Goal: Task Accomplishment & Management: Use online tool/utility

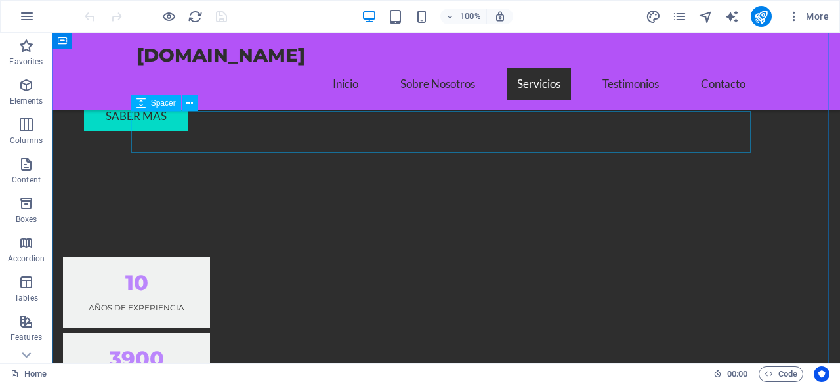
scroll to position [1115, 0]
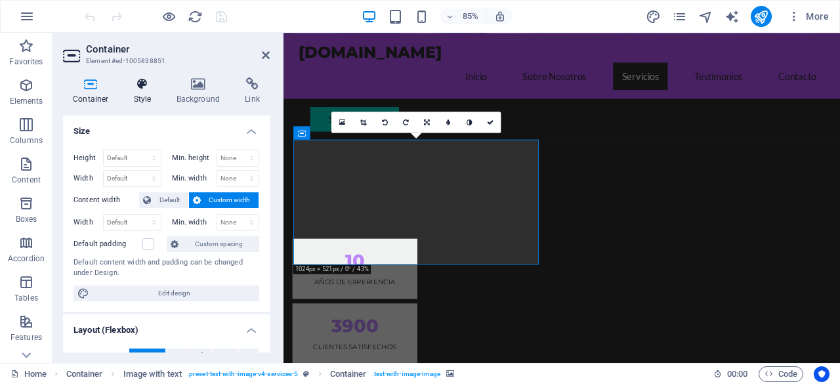
click at [150, 90] on icon at bounding box center [142, 83] width 37 height 13
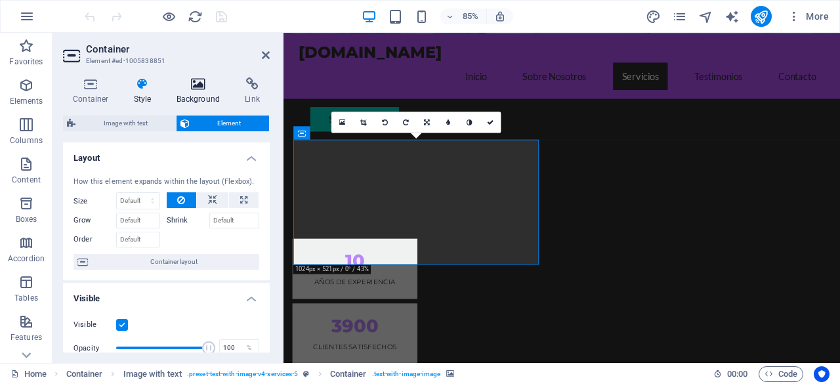
click at [194, 88] on icon at bounding box center [199, 83] width 64 height 13
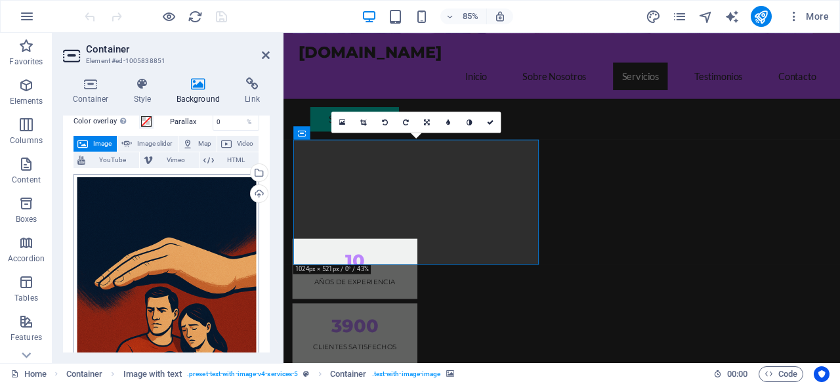
scroll to position [0, 0]
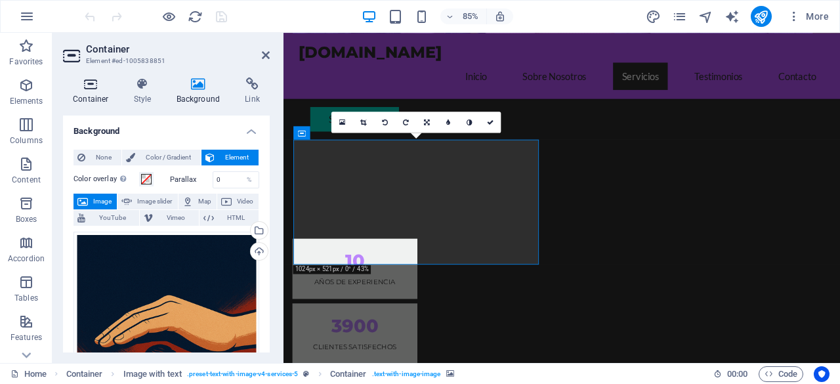
click at [93, 87] on icon at bounding box center [91, 83] width 56 height 13
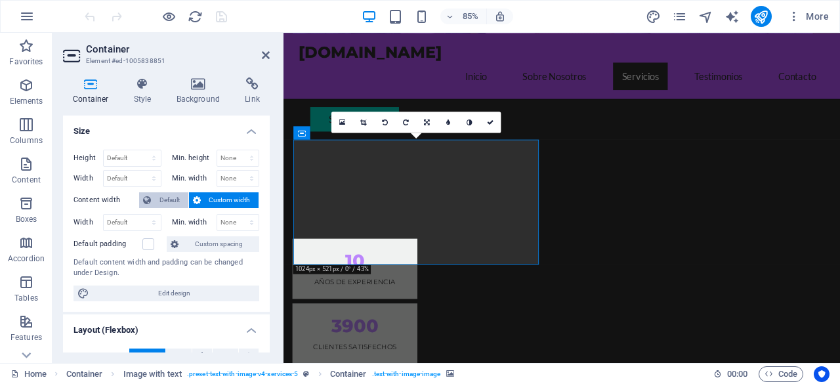
click at [168, 200] on span "Default" at bounding box center [170, 200] width 30 height 16
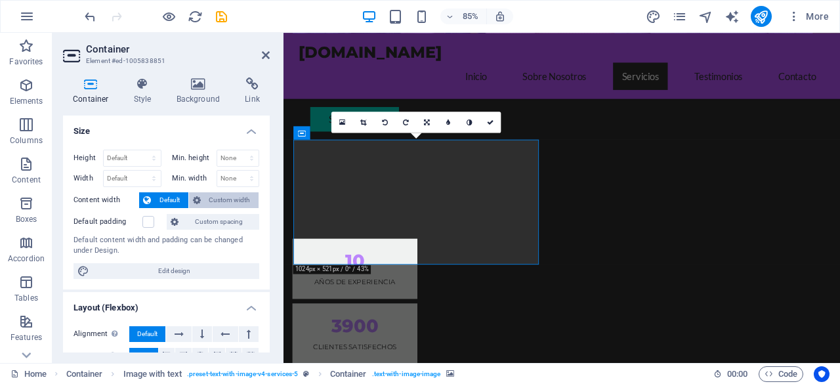
click at [203, 200] on button "Custom width" at bounding box center [224, 200] width 70 height 16
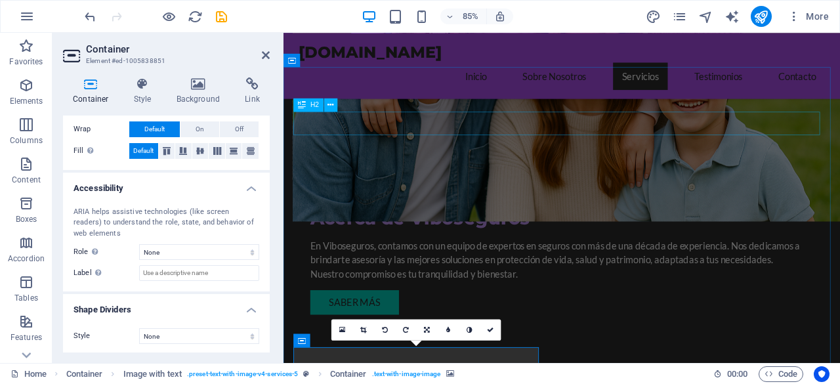
scroll to position [919, 0]
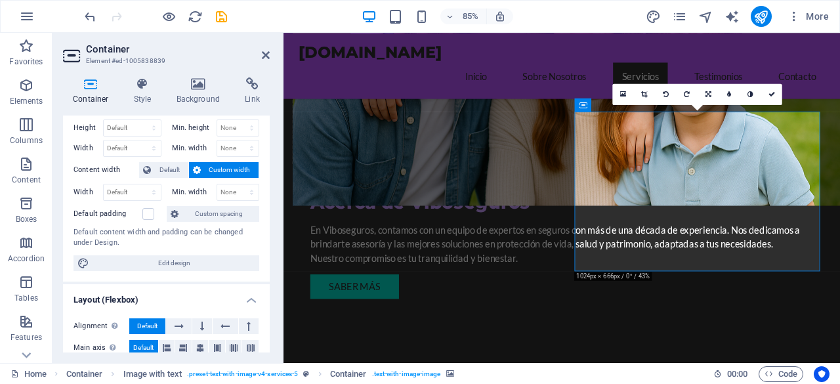
scroll to position [0, 0]
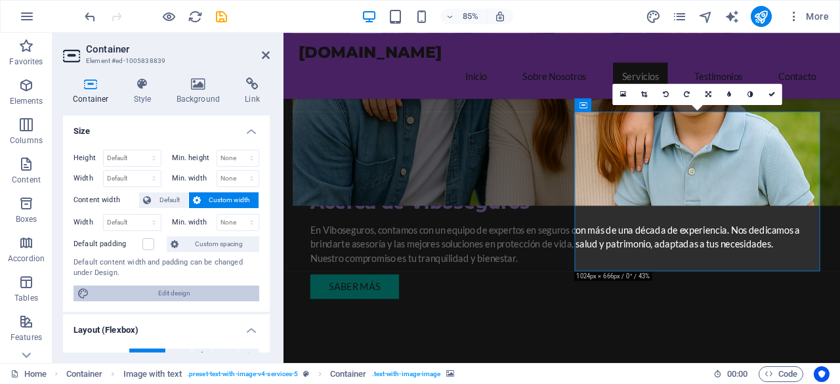
click at [134, 291] on span "Edit design" at bounding box center [174, 293] width 162 height 16
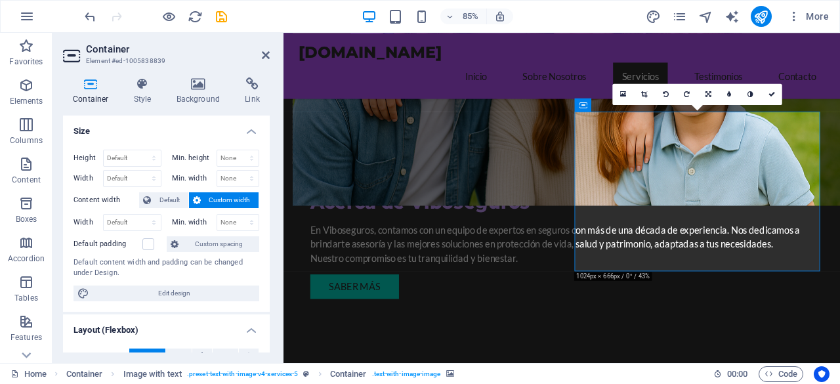
select select "rem"
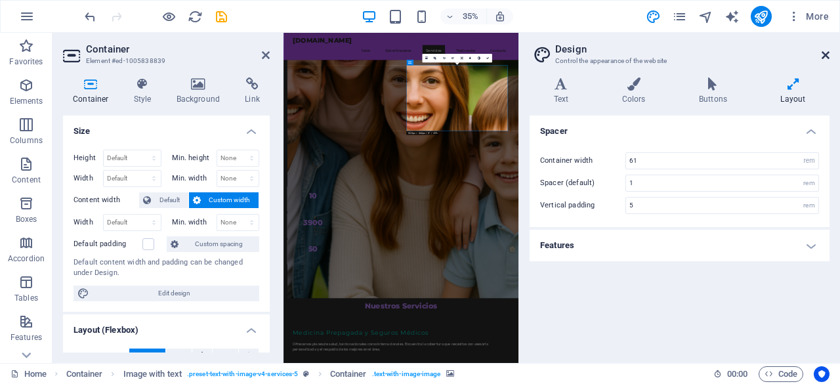
click at [823, 51] on icon at bounding box center [825, 55] width 8 height 10
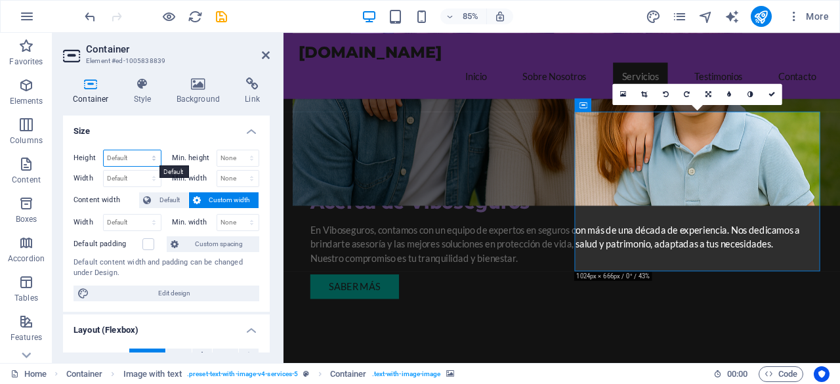
click at [136, 159] on select "Default px rem % vh vw" at bounding box center [132, 158] width 57 height 16
click at [169, 127] on h4 "Size" at bounding box center [166, 127] width 207 height 24
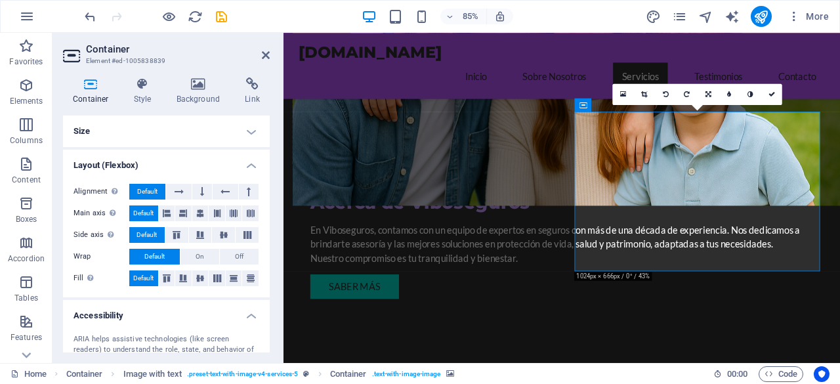
click at [246, 127] on h4 "Size" at bounding box center [166, 130] width 207 height 31
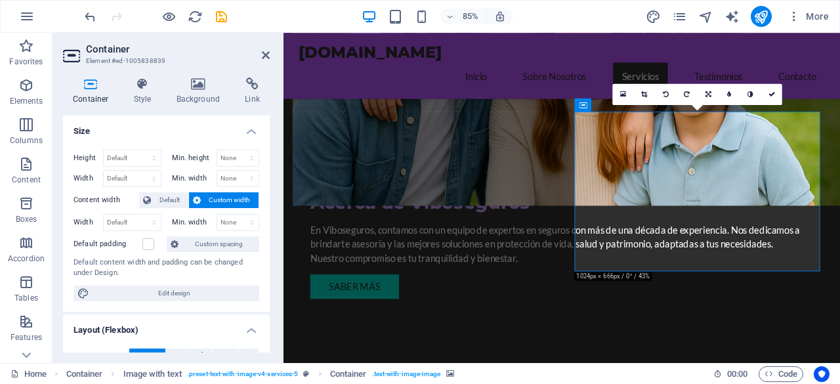
click at [248, 131] on h4 "Size" at bounding box center [166, 127] width 207 height 24
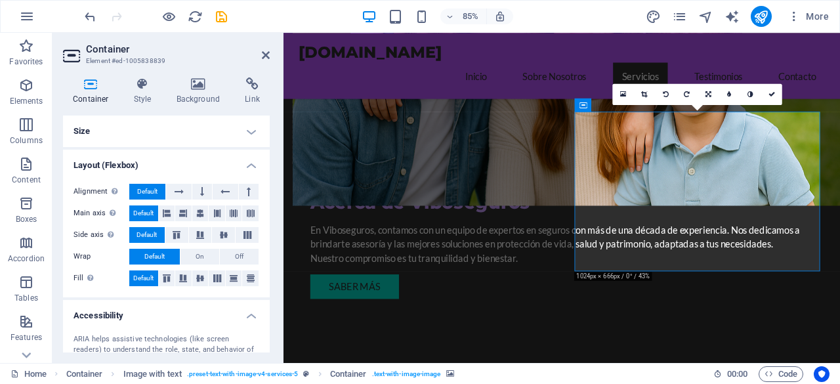
click at [248, 131] on h4 "Size" at bounding box center [166, 130] width 207 height 31
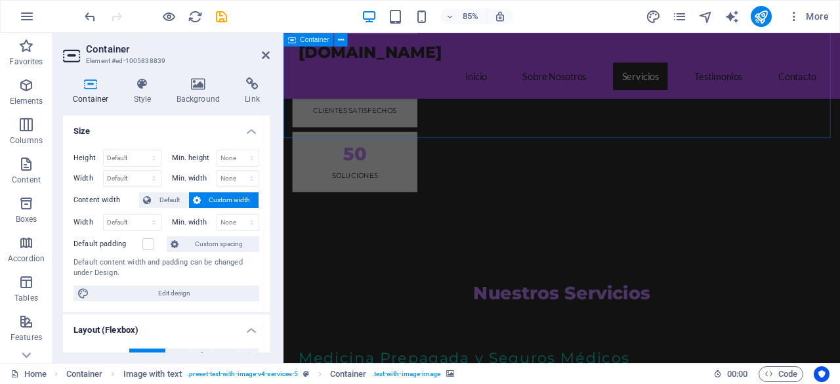
scroll to position [1378, 0]
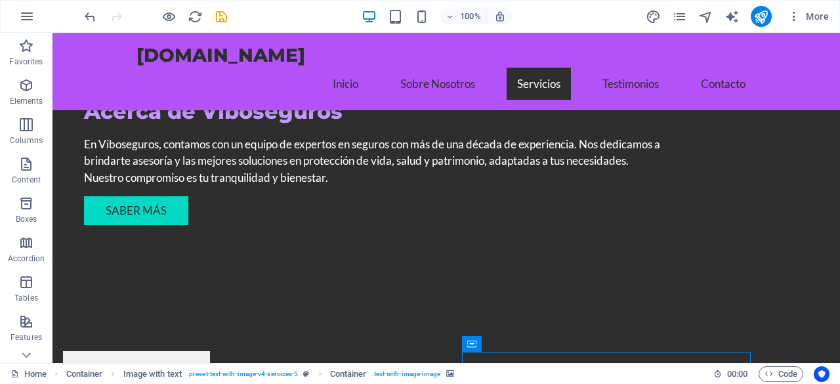
scroll to position [984, 0]
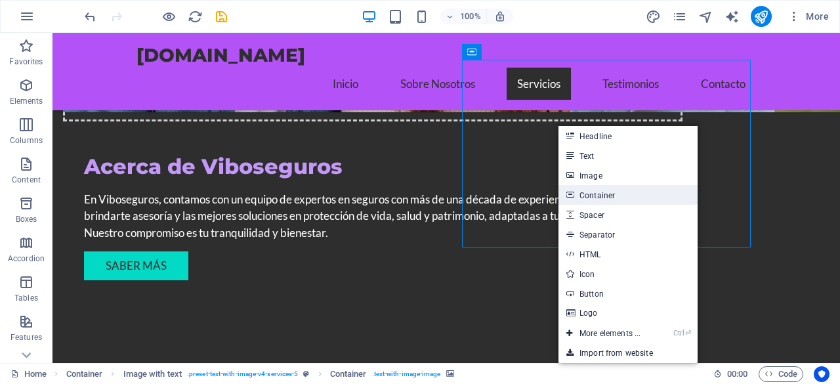
drag, startPoint x: 625, startPoint y: 193, endPoint x: 400, endPoint y: 189, distance: 224.4
click at [625, 193] on link "Container" at bounding box center [627, 195] width 139 height 20
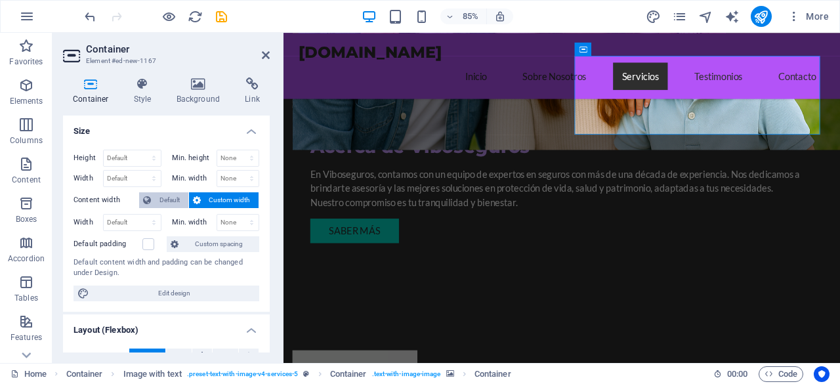
click at [175, 196] on span "Default" at bounding box center [170, 200] width 30 height 16
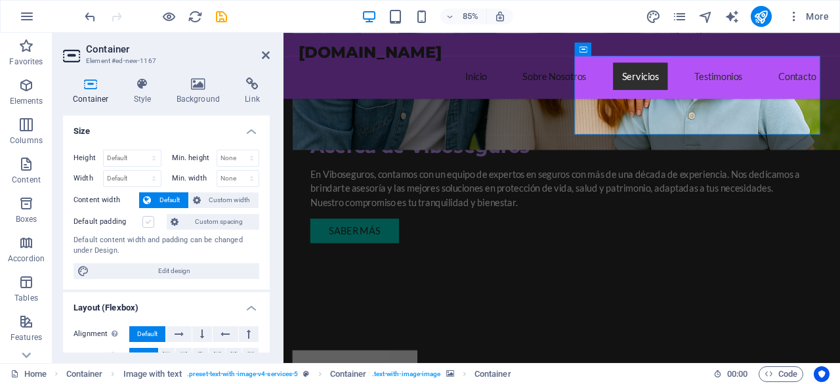
click at [148, 220] on label at bounding box center [148, 222] width 12 height 12
click at [0, 0] on input "Default padding" at bounding box center [0, 0] width 0 height 0
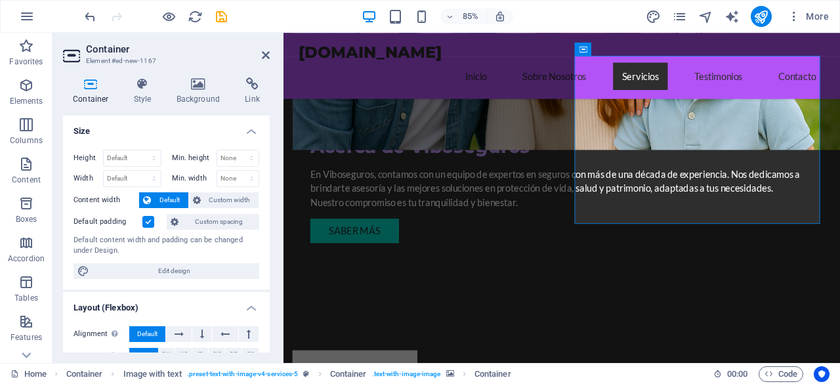
click at [148, 220] on label at bounding box center [148, 222] width 12 height 12
click at [0, 0] on input "Default padding" at bounding box center [0, 0] width 0 height 0
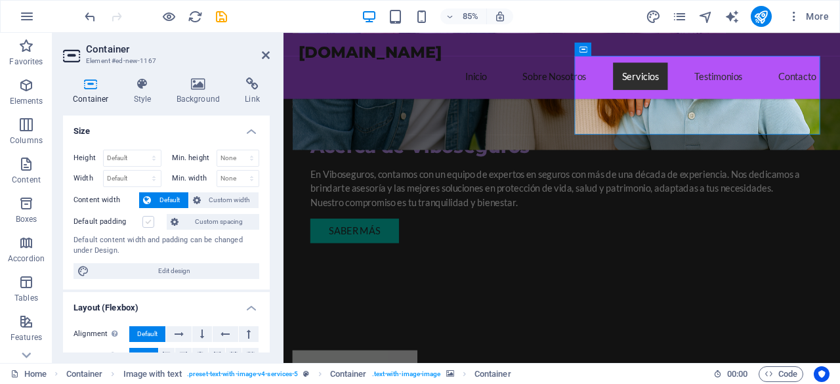
click at [148, 220] on label at bounding box center [148, 222] width 12 height 12
click at [0, 0] on input "Default padding" at bounding box center [0, 0] width 0 height 0
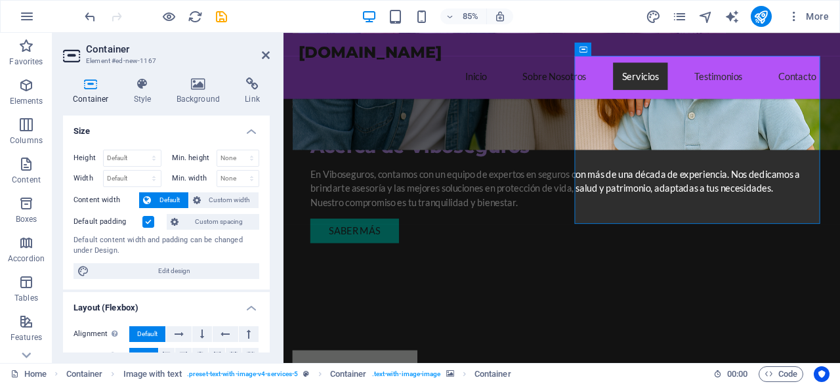
click at [148, 220] on label at bounding box center [148, 222] width 12 height 12
click at [0, 0] on input "Default padding" at bounding box center [0, 0] width 0 height 0
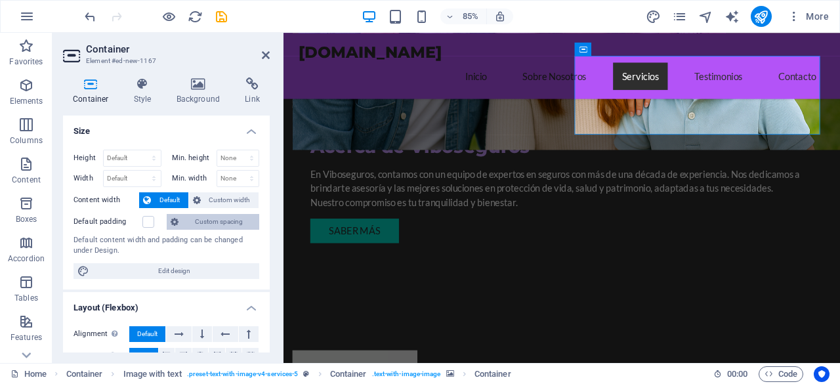
click at [227, 220] on span "Custom spacing" at bounding box center [218, 222] width 73 height 16
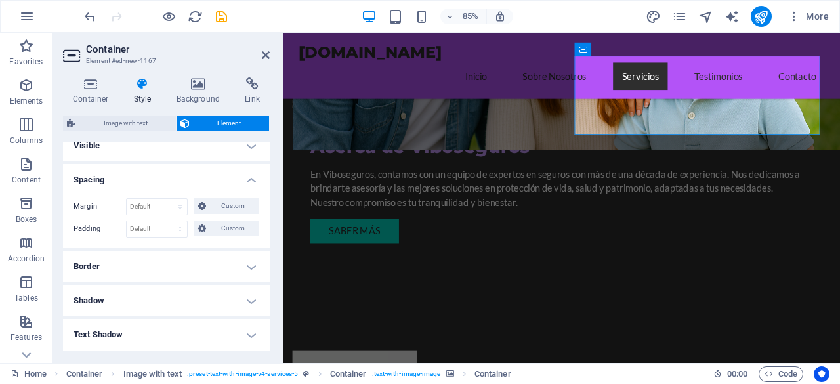
scroll to position [66, 0]
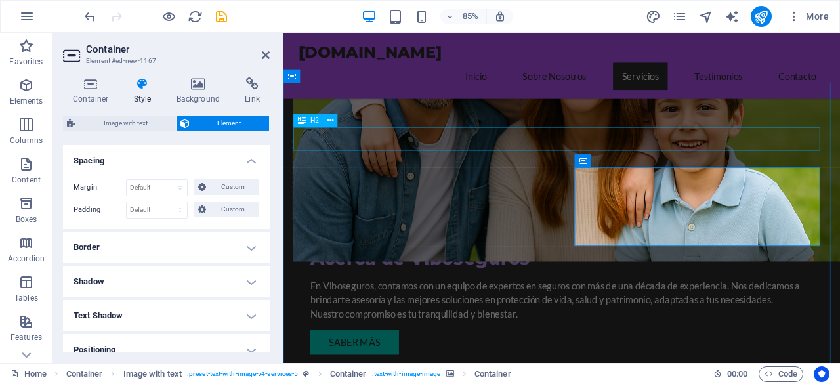
scroll to position [919, 0]
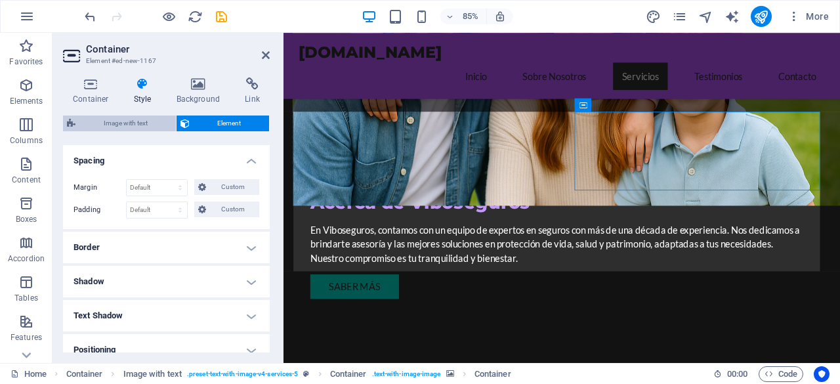
click at [131, 123] on span "Image with text" at bounding box center [125, 123] width 93 height 16
select select "rem"
select select "px"
select select "preset-text-with-image-v4-services-5"
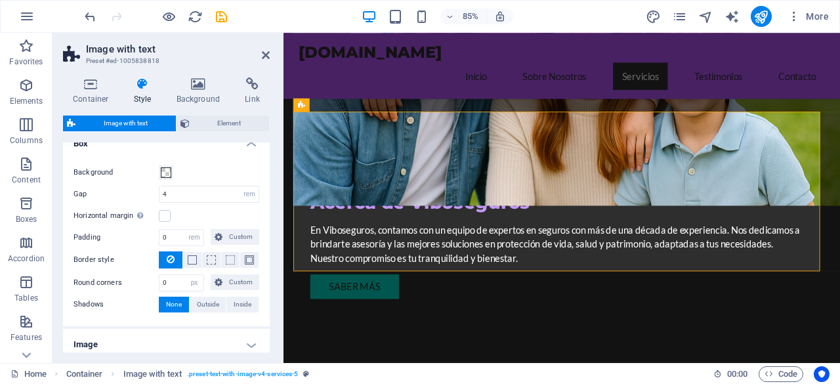
scroll to position [131, 0]
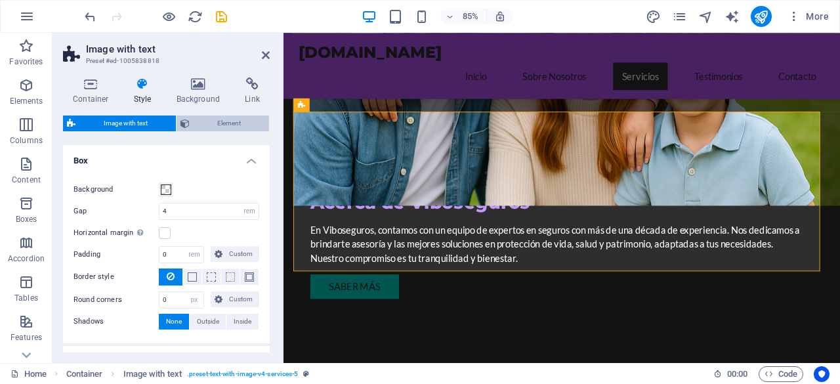
click at [246, 128] on span "Element" at bounding box center [230, 123] width 72 height 16
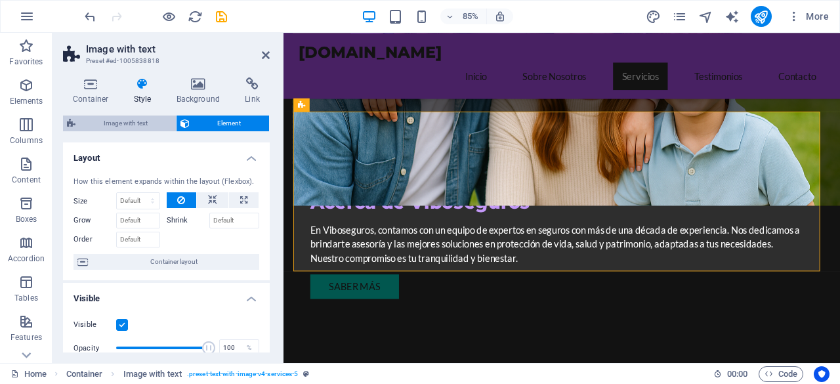
click at [143, 116] on span "Image with text" at bounding box center [125, 123] width 93 height 16
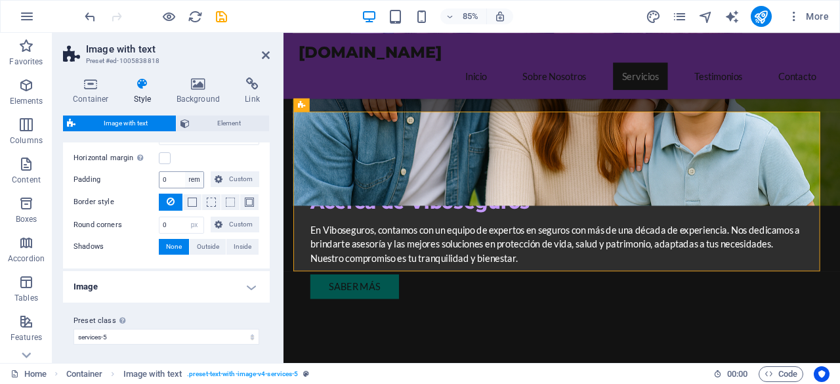
scroll to position [140, 0]
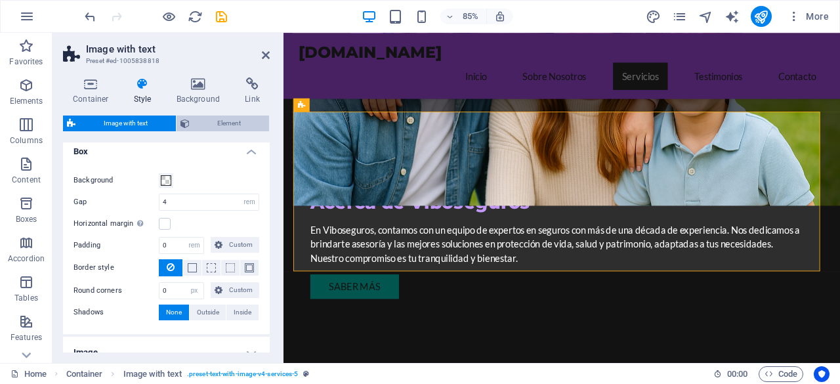
click at [213, 117] on span "Element" at bounding box center [230, 123] width 72 height 16
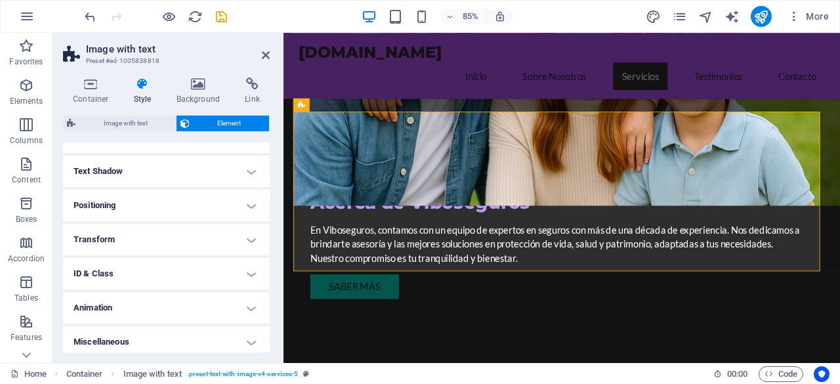
scroll to position [344, 0]
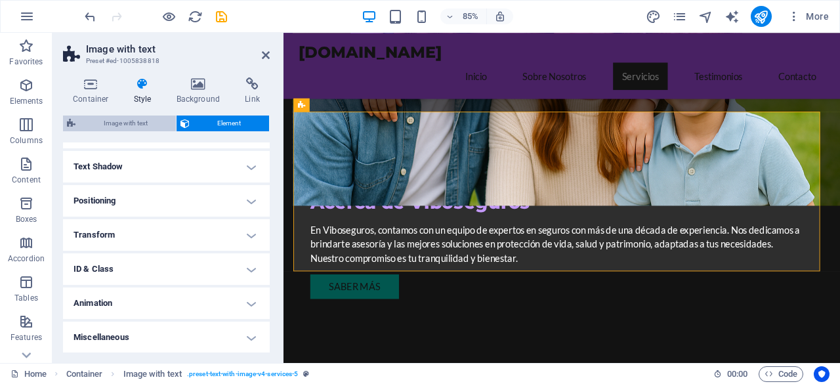
click at [135, 115] on span "Image with text" at bounding box center [125, 123] width 93 height 16
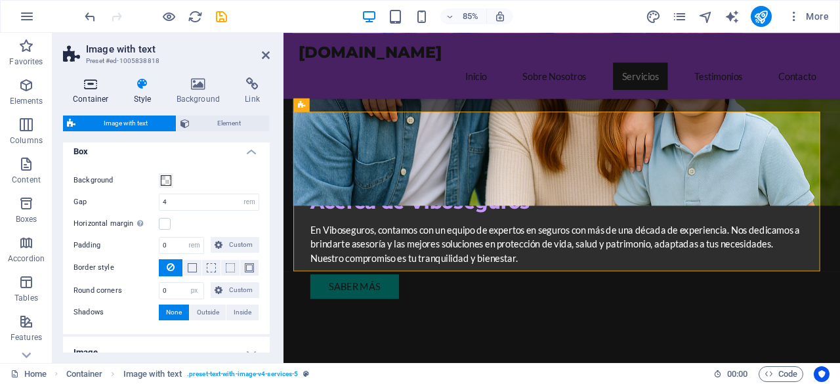
click at [94, 93] on h4 "Container" at bounding box center [93, 91] width 61 height 28
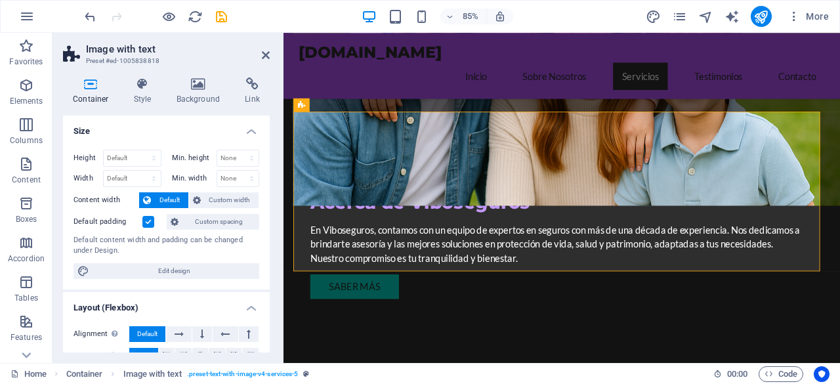
scroll to position [66, 0]
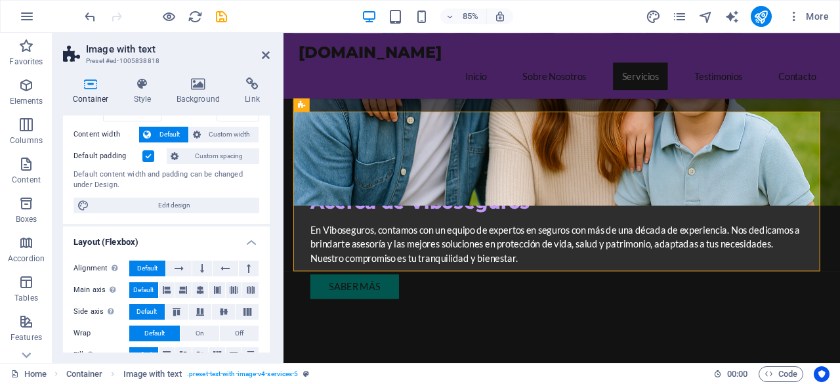
click at [146, 157] on label at bounding box center [148, 156] width 12 height 12
click at [0, 0] on input "Default padding" at bounding box center [0, 0] width 0 height 0
click at [231, 132] on span "Custom width" at bounding box center [230, 135] width 51 height 16
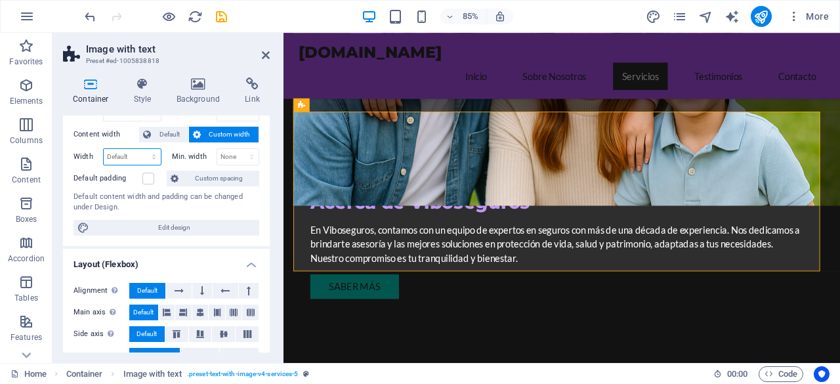
click at [131, 157] on select "Default px rem % em vh vw" at bounding box center [132, 157] width 57 height 16
click at [70, 154] on div "Height Default px rem % vh vw Min. height None px rem % vh vw Width Default px …" at bounding box center [166, 159] width 207 height 173
click at [180, 224] on span "Edit design" at bounding box center [174, 228] width 162 height 16
select select "rem"
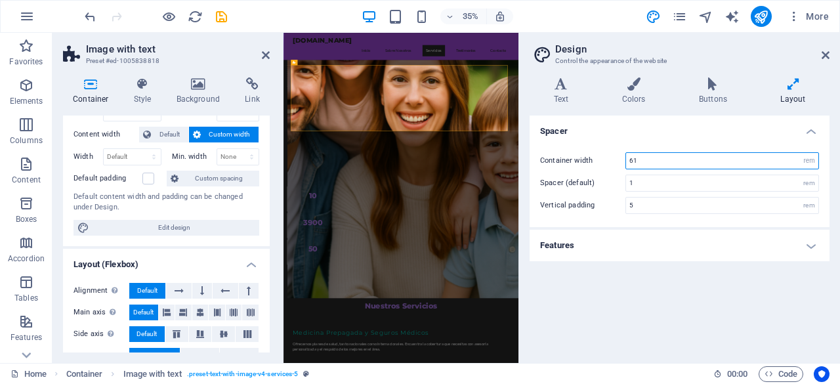
click at [643, 158] on input "61" at bounding box center [722, 161] width 192 height 16
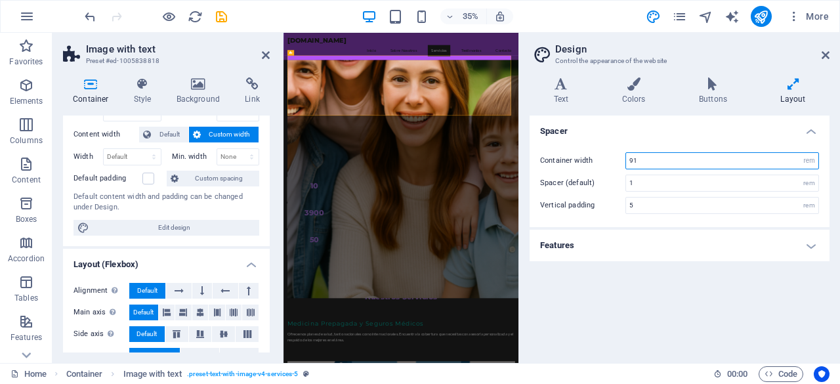
type input "9"
type input "61"
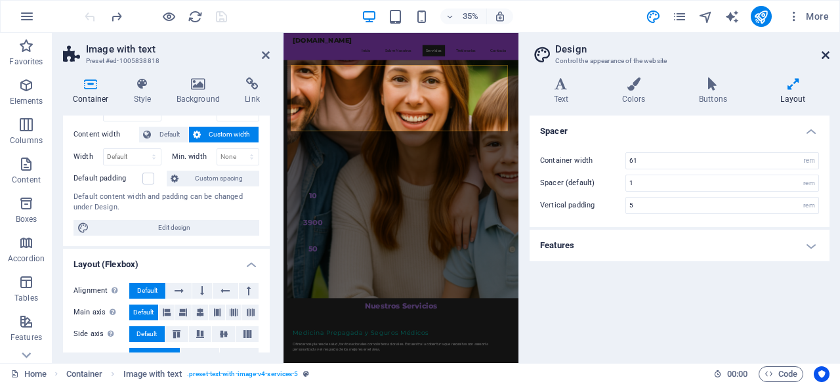
click at [822, 54] on icon at bounding box center [825, 55] width 8 height 10
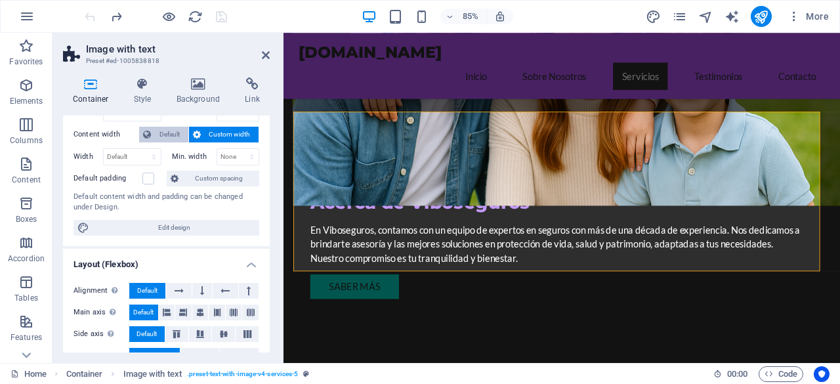
click at [171, 139] on span "Default" at bounding box center [170, 135] width 30 height 16
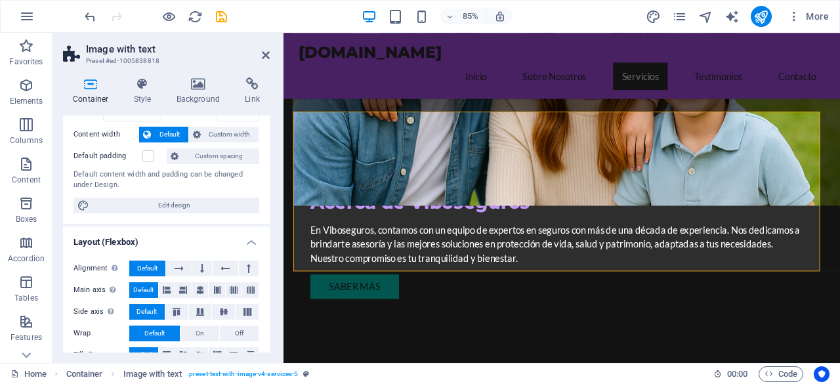
scroll to position [0, 0]
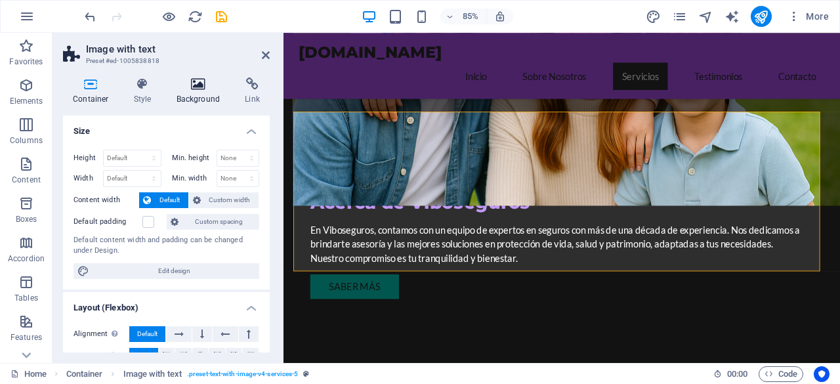
click at [198, 91] on h4 "Background" at bounding box center [201, 91] width 69 height 28
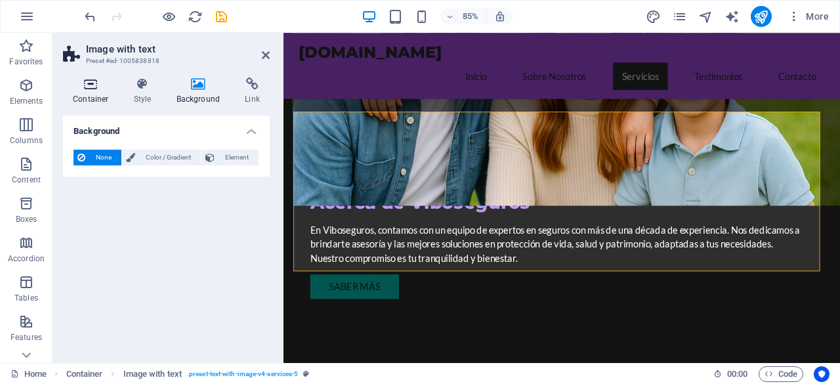
click at [84, 85] on icon at bounding box center [91, 83] width 56 height 13
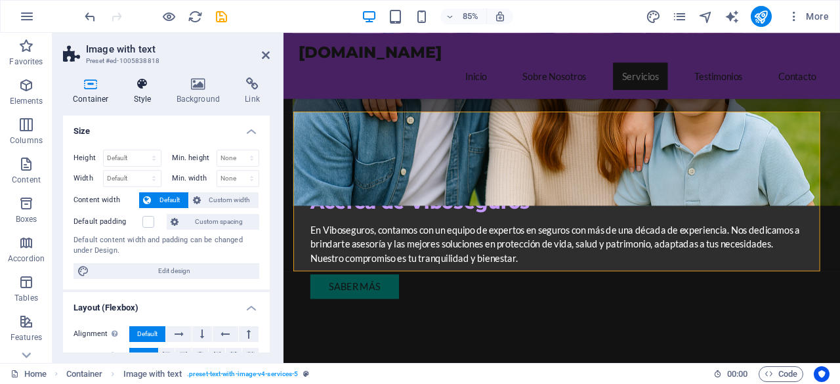
click at [136, 90] on icon at bounding box center [142, 83] width 37 height 13
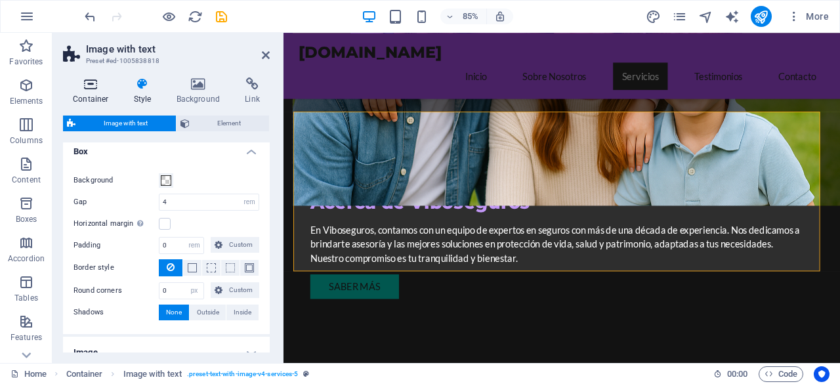
click at [94, 91] on h4 "Container" at bounding box center [93, 91] width 61 height 28
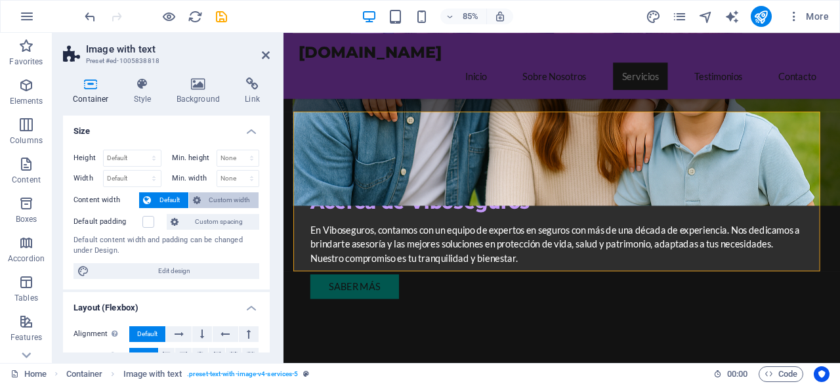
click at [234, 200] on span "Custom width" at bounding box center [230, 200] width 51 height 16
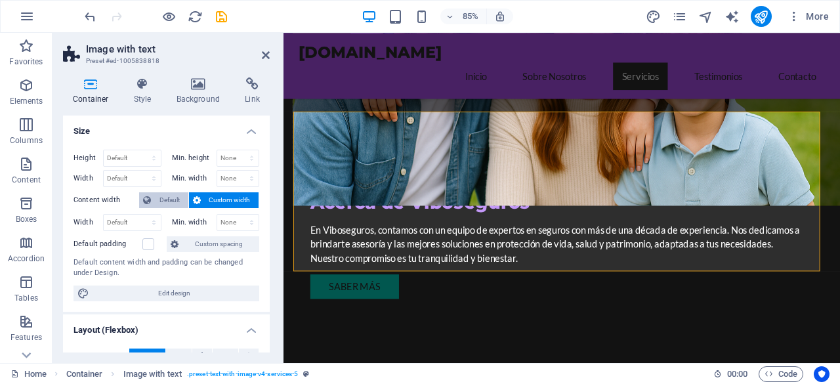
click at [167, 199] on span "Default" at bounding box center [170, 200] width 30 height 16
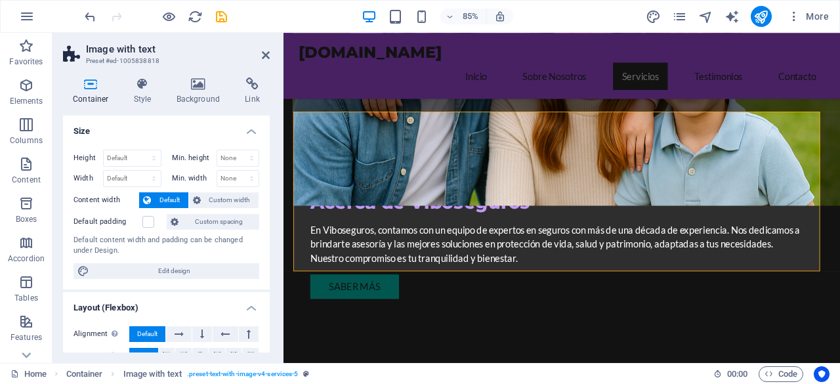
click at [249, 132] on h4 "Size" at bounding box center [166, 127] width 207 height 24
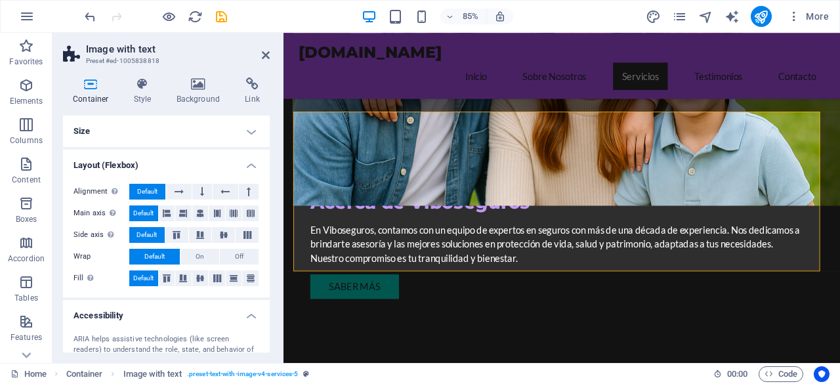
click at [225, 138] on h4 "Size" at bounding box center [166, 130] width 207 height 31
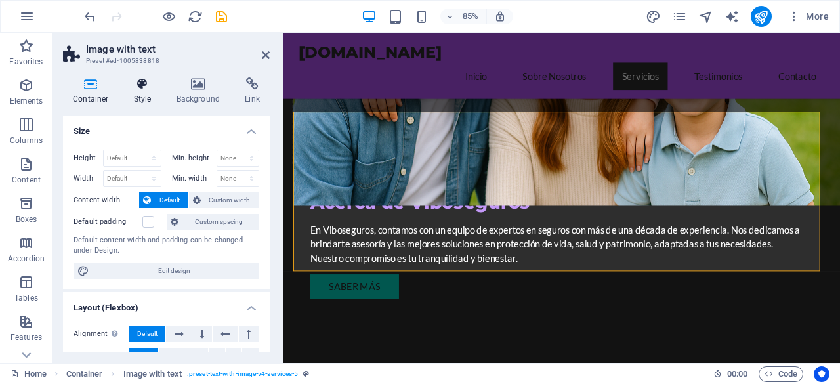
click at [135, 79] on icon at bounding box center [142, 83] width 37 height 13
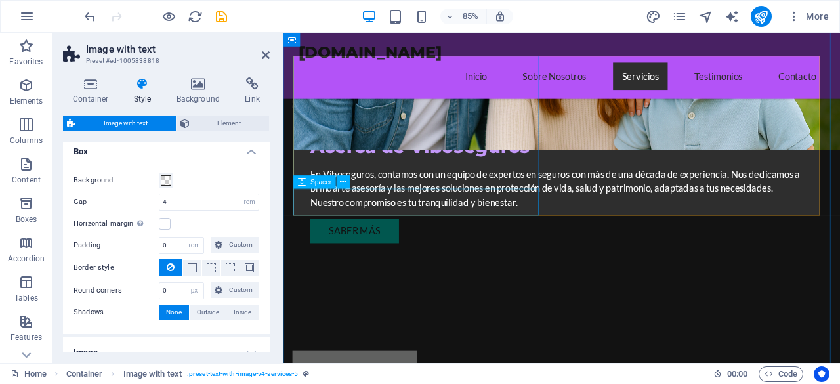
scroll to position [1050, 0]
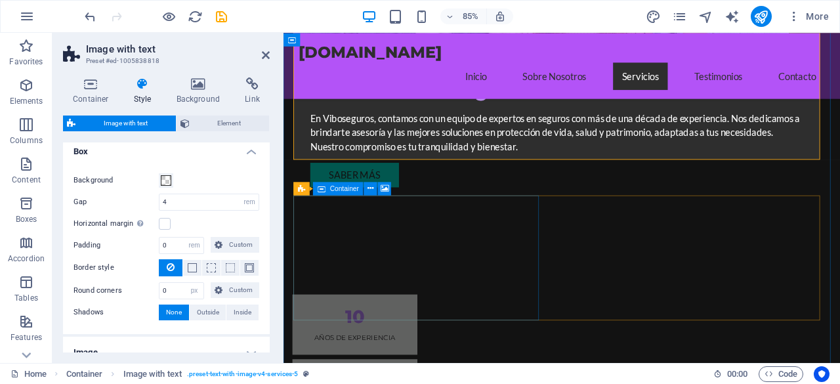
drag, startPoint x: 355, startPoint y: 276, endPoint x: 575, endPoint y: 239, distance: 223.6
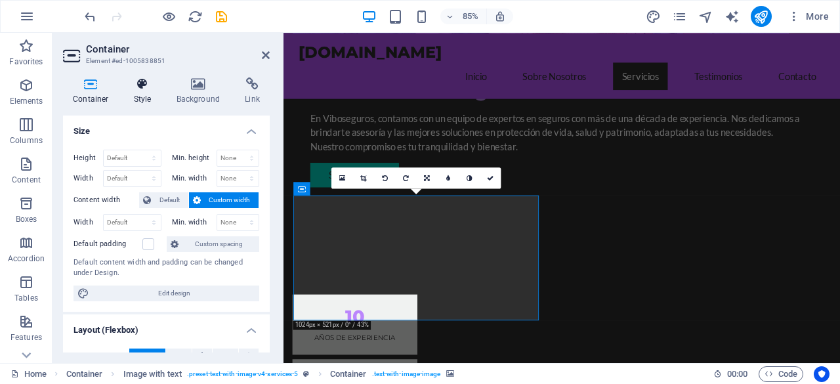
click at [148, 93] on h4 "Style" at bounding box center [145, 91] width 43 height 28
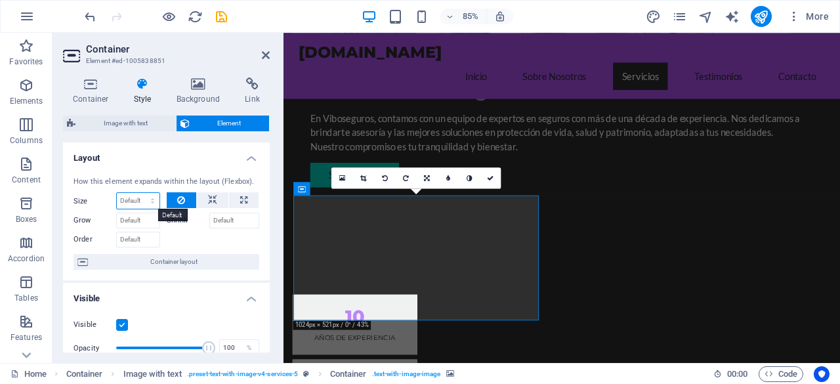
click at [125, 200] on select "Default auto px % 1/1 1/2 1/3 1/4 1/5 1/6 1/7 1/8 1/9 1/10" at bounding box center [138, 201] width 43 height 16
click at [197, 232] on div at bounding box center [213, 237] width 93 height 19
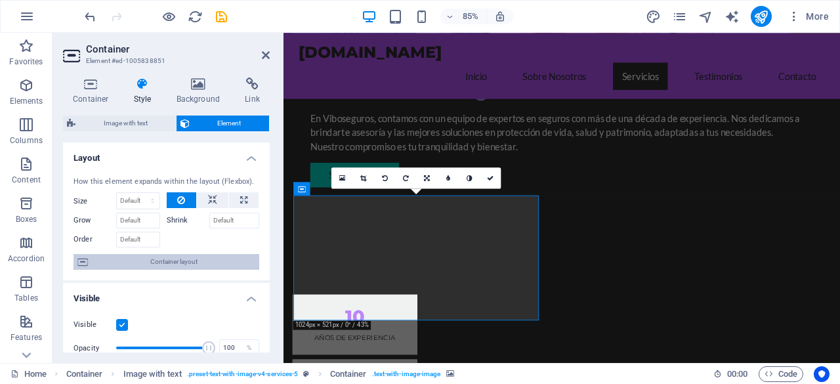
click at [197, 262] on span "Container layout" at bounding box center [173, 262] width 163 height 16
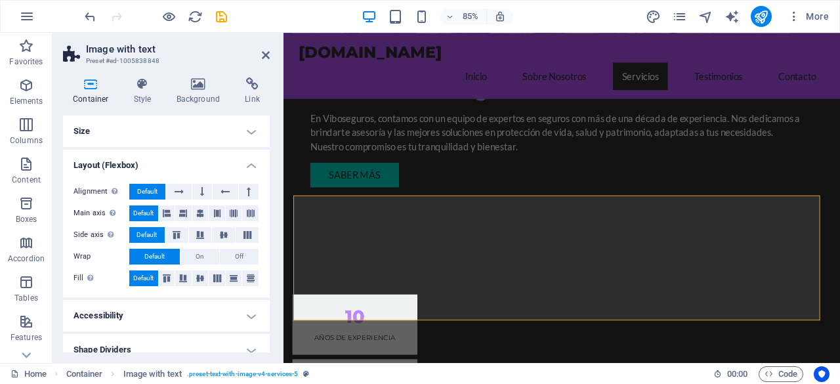
scroll to position [12, 0]
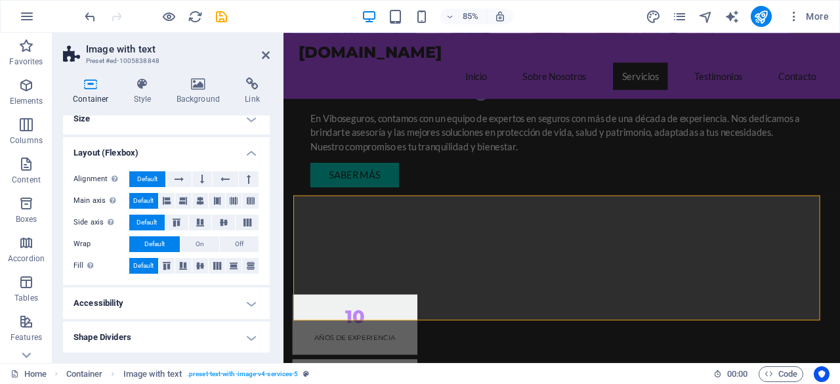
click at [171, 308] on h4 "Accessibility" at bounding box center [166, 302] width 207 height 31
click at [172, 300] on h4 "Accessibility" at bounding box center [166, 299] width 207 height 24
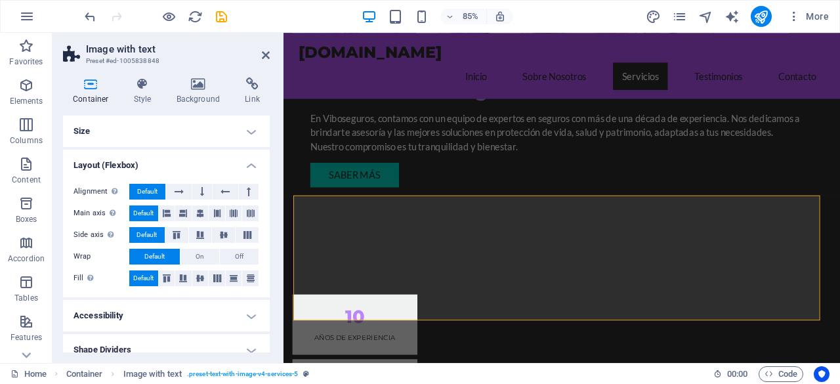
click at [177, 131] on h4 "Size" at bounding box center [166, 130] width 207 height 31
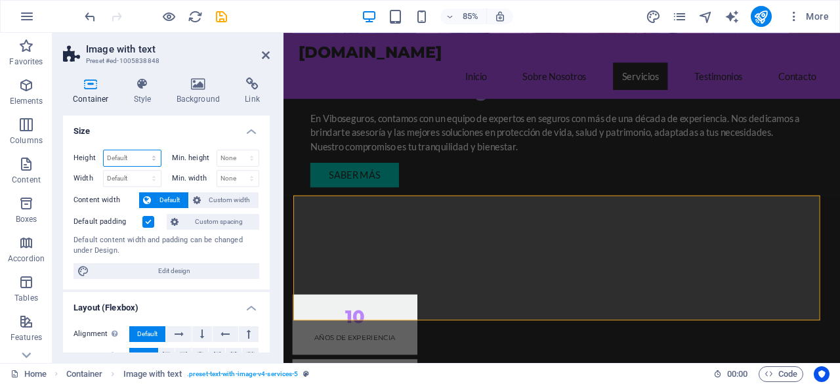
click at [134, 157] on select "Default px rem % vh vw" at bounding box center [132, 158] width 57 height 16
click at [152, 141] on div "Height Default px rem % vh vw Min. height None px rem % vh vw Width Default px …" at bounding box center [166, 214] width 207 height 150
click at [242, 157] on select "None px rem % vh vw" at bounding box center [238, 158] width 42 height 16
select select "px"
click at [237, 150] on select "None px rem % vh vw" at bounding box center [238, 158] width 42 height 16
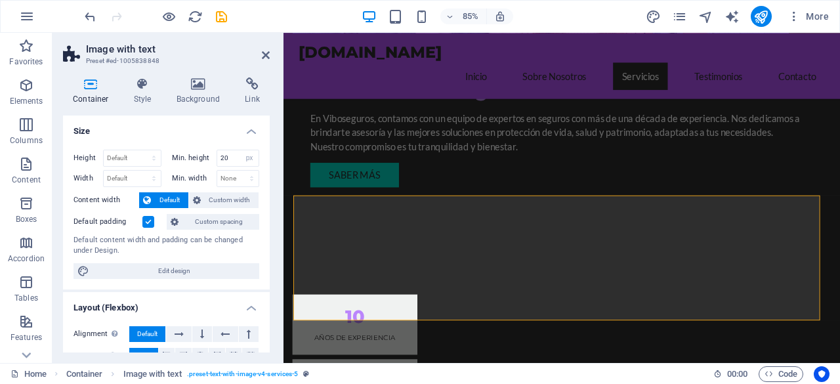
click at [219, 140] on div "Height Default px rem % vh vw Min. height 20 None px rem % vh vw Width Default …" at bounding box center [166, 214] width 207 height 150
drag, startPoint x: 226, startPoint y: 159, endPoint x: 210, endPoint y: 165, distance: 16.6
click at [210, 165] on div "Min. height 20 None px rem % vh vw" at bounding box center [216, 158] width 88 height 17
type input "50"
click at [202, 142] on div "Height Default px rem % vh vw Min. height 50 None px rem % vh vw Width Default …" at bounding box center [166, 214] width 207 height 150
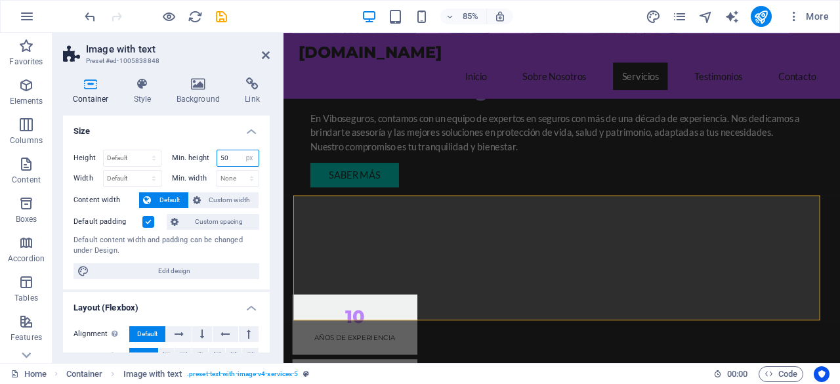
drag, startPoint x: 229, startPoint y: 157, endPoint x: 218, endPoint y: 164, distance: 12.4
click at [218, 164] on input "50" at bounding box center [238, 158] width 42 height 16
click at [230, 175] on select "None px rem % vh vw" at bounding box center [238, 179] width 42 height 16
select select "px"
click at [237, 171] on select "None px rem % vh vw" at bounding box center [238, 179] width 42 height 16
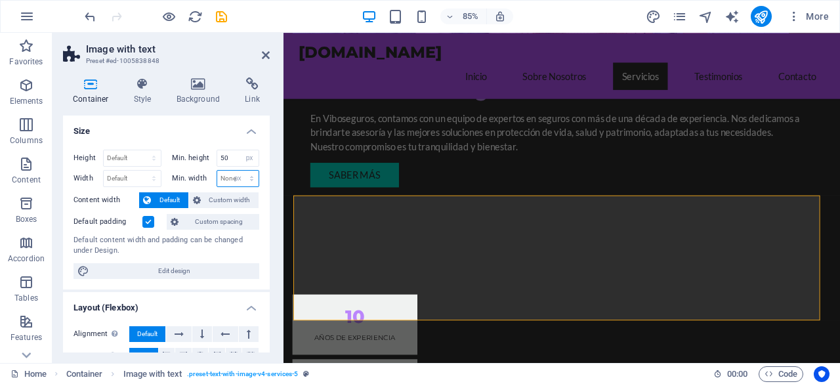
type input "0"
click at [232, 178] on input "0" at bounding box center [238, 179] width 42 height 16
drag, startPoint x: 226, startPoint y: 175, endPoint x: 218, endPoint y: 175, distance: 7.9
click at [218, 175] on input "50" at bounding box center [238, 179] width 42 height 16
type input "7"
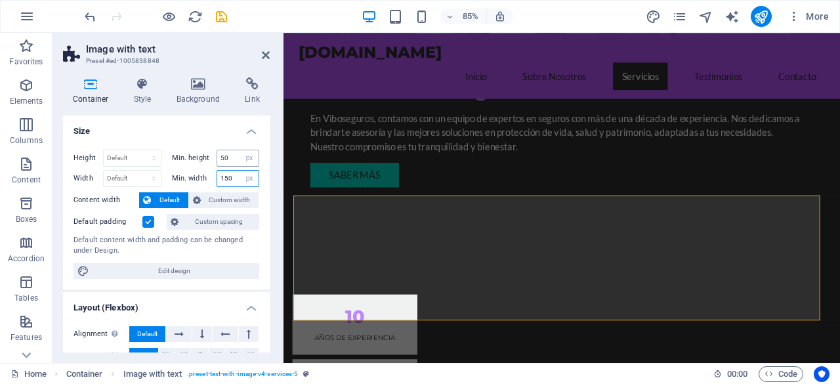
type input "150"
drag, startPoint x: 227, startPoint y: 159, endPoint x: 218, endPoint y: 165, distance: 10.0
click at [218, 165] on input "50" at bounding box center [238, 158] width 42 height 16
type input "150"
click at [205, 131] on h4 "Size" at bounding box center [166, 127] width 207 height 24
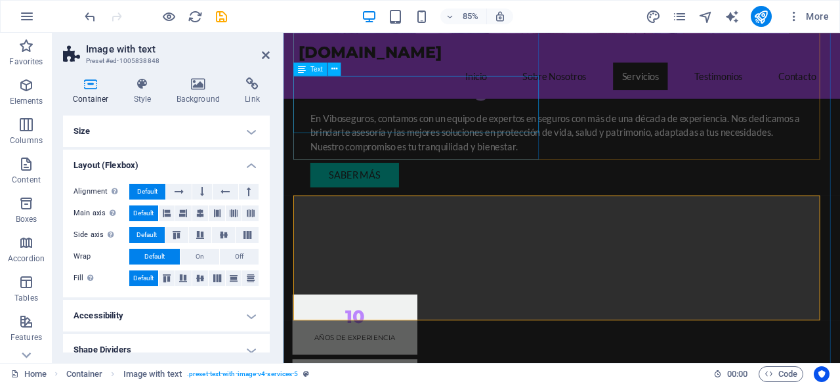
scroll to position [1181, 0]
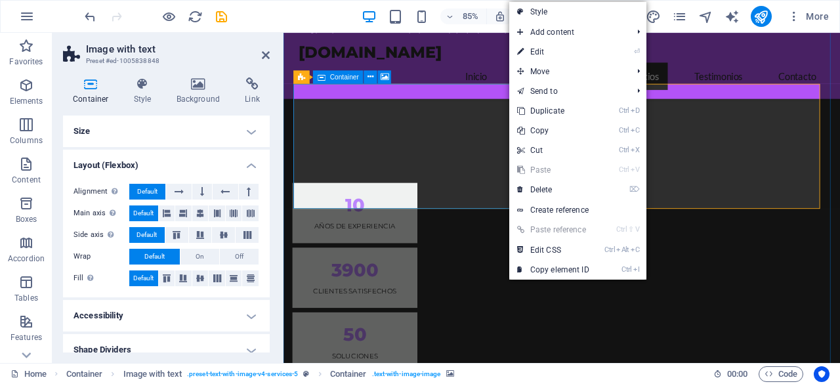
drag, startPoint x: 321, startPoint y: 117, endPoint x: 547, endPoint y: 102, distance: 226.2
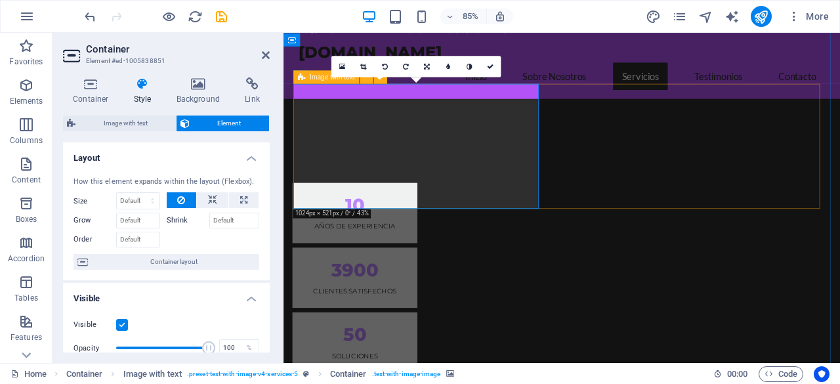
click at [303, 78] on icon at bounding box center [301, 76] width 7 height 13
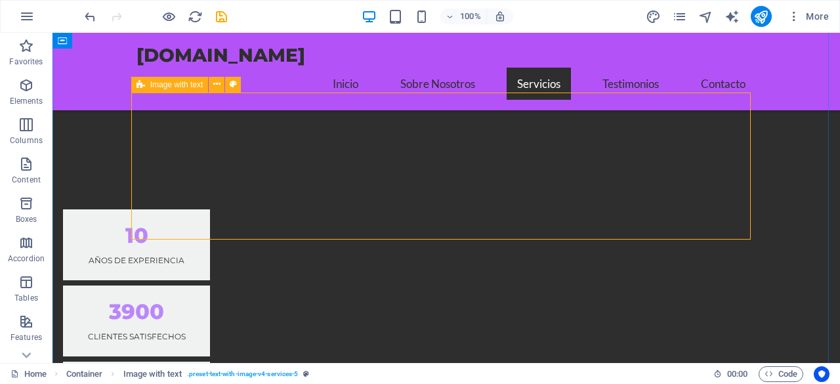
click at [146, 85] on div "Image with text" at bounding box center [169, 85] width 77 height 16
click at [136, 82] on icon at bounding box center [140, 85] width 9 height 16
click at [219, 85] on icon at bounding box center [216, 84] width 7 height 14
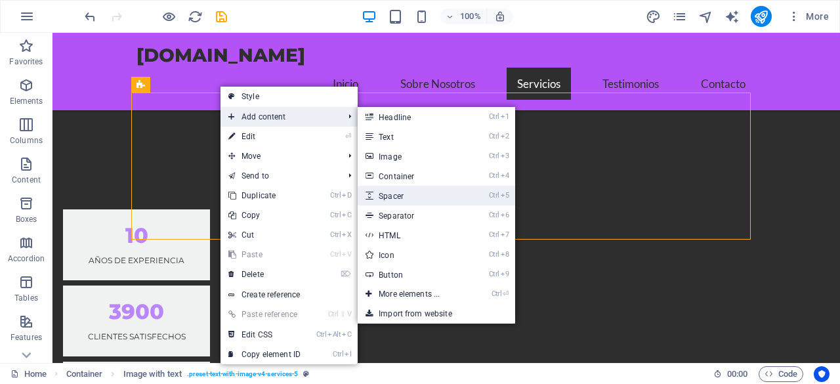
click at [444, 200] on link "Ctrl 5 Spacer" at bounding box center [412, 196] width 108 height 20
select select "px"
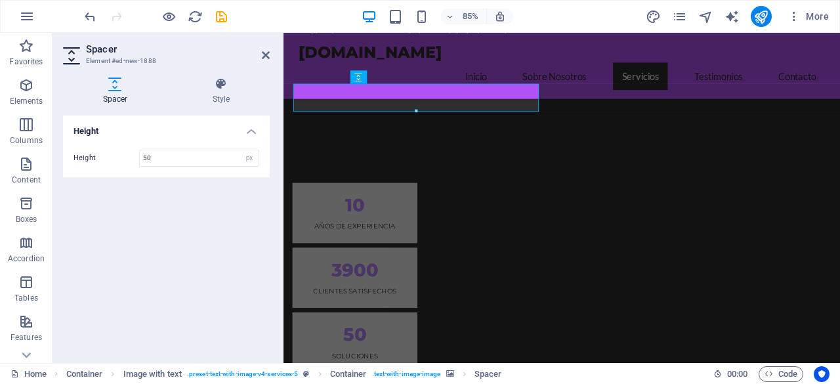
drag, startPoint x: 699, startPoint y: 143, endPoint x: 436, endPoint y: 159, distance: 263.6
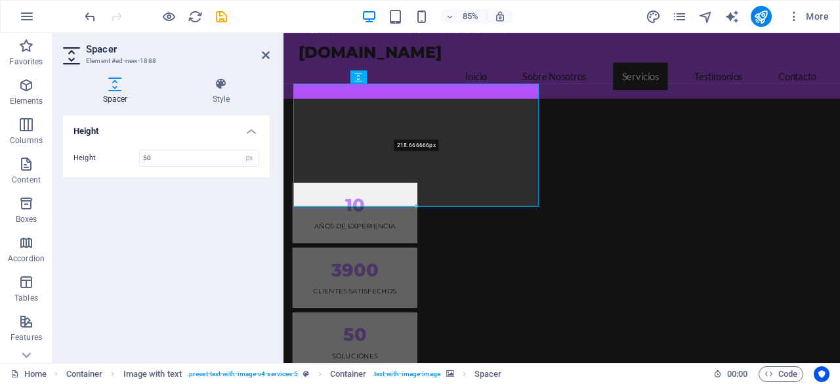
drag, startPoint x: 417, startPoint y: 112, endPoint x: 407, endPoint y: 221, distance: 109.4
type input "218"
click at [215, 214] on div "Height Height 218 px rem vh vw" at bounding box center [166, 233] width 207 height 237
click at [231, 239] on div "Height Height 218 px rem vh vw" at bounding box center [166, 233] width 207 height 237
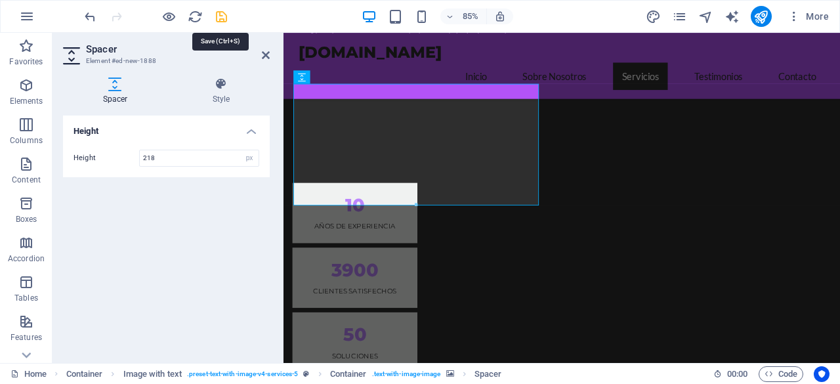
click at [223, 14] on icon "save" at bounding box center [221, 16] width 15 height 15
checkbox input "false"
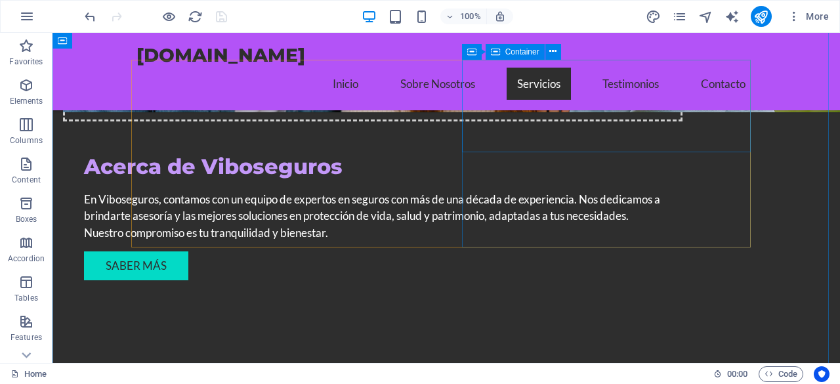
scroll to position [1115, 0]
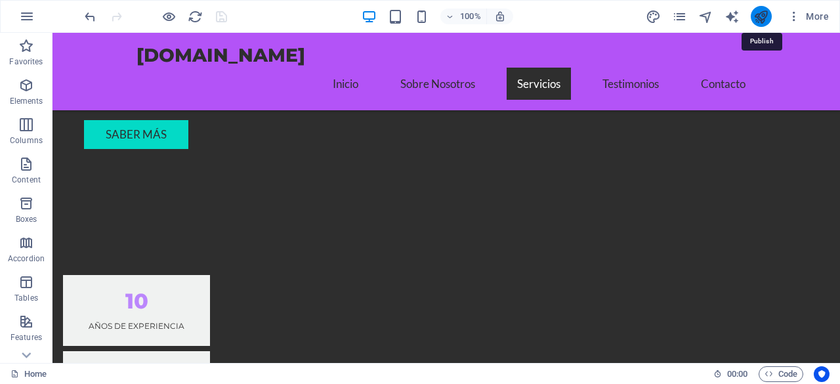
click at [762, 19] on icon "publish" at bounding box center [760, 16] width 15 height 15
